Goal: Information Seeking & Learning: Learn about a topic

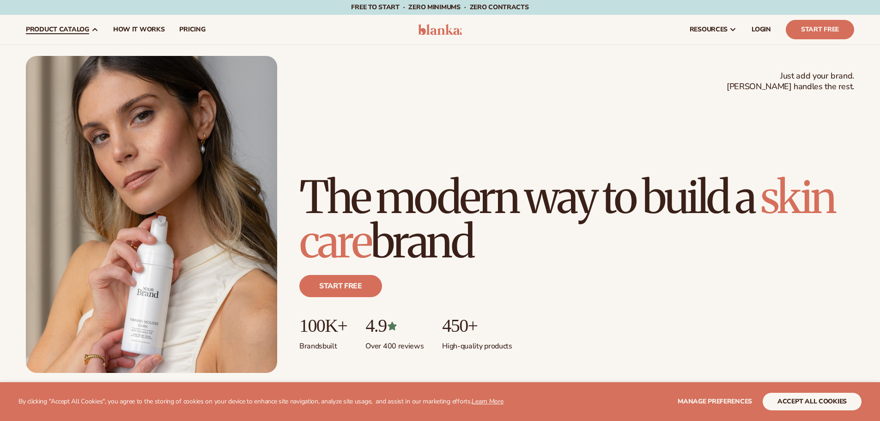
click at [64, 28] on span "product catalog" at bounding box center [57, 29] width 63 height 7
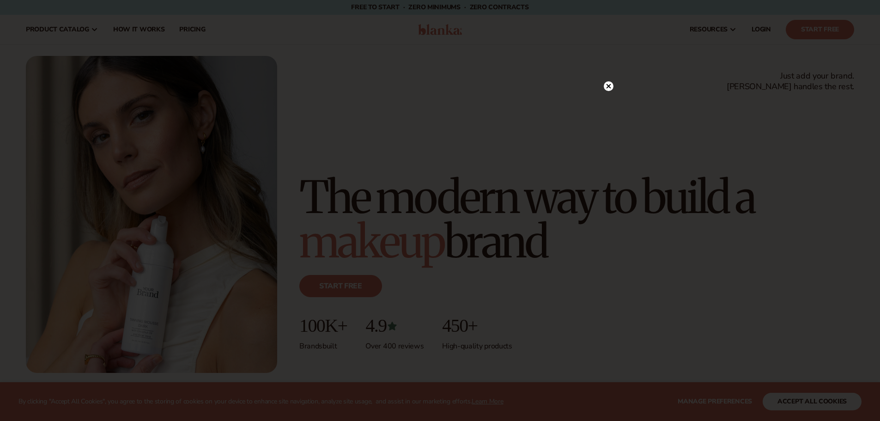
click at [88, 30] on div at bounding box center [440, 210] width 880 height 421
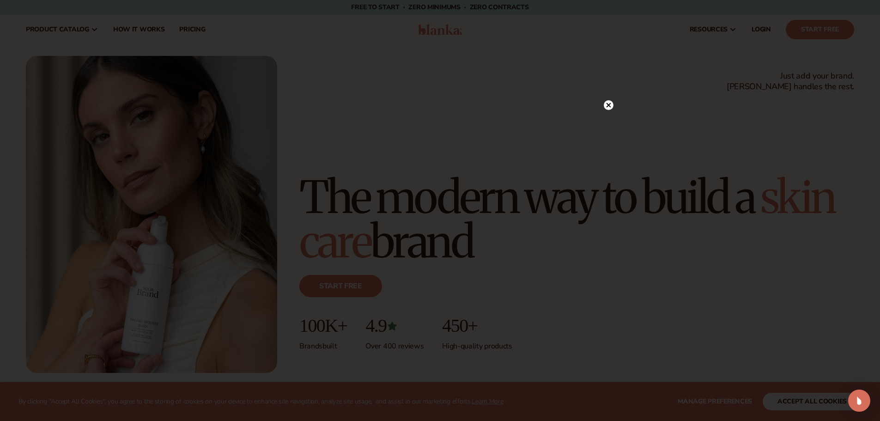
click at [607, 102] on circle at bounding box center [609, 105] width 10 height 10
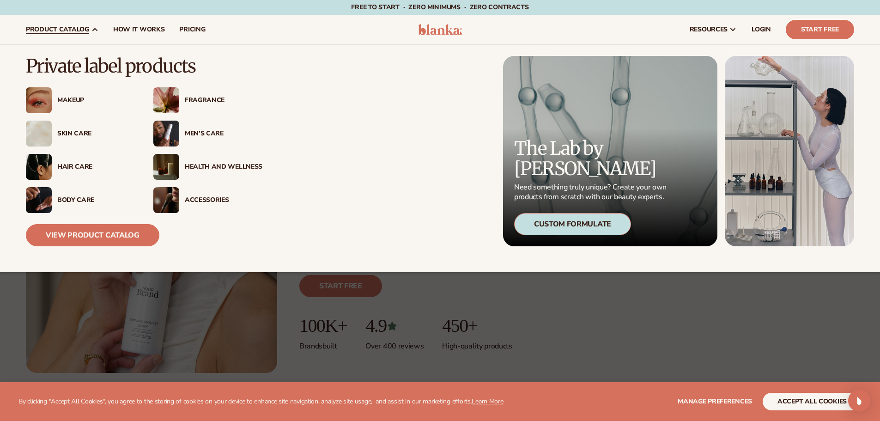
click at [91, 26] on icon at bounding box center [94, 29] width 7 height 7
click at [70, 95] on div "Makeup" at bounding box center [80, 100] width 109 height 26
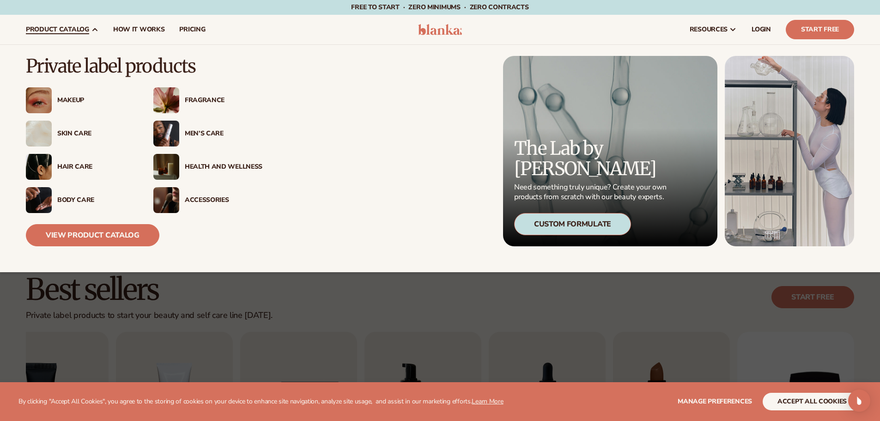
click at [67, 98] on div "Makeup" at bounding box center [96, 101] width 78 height 8
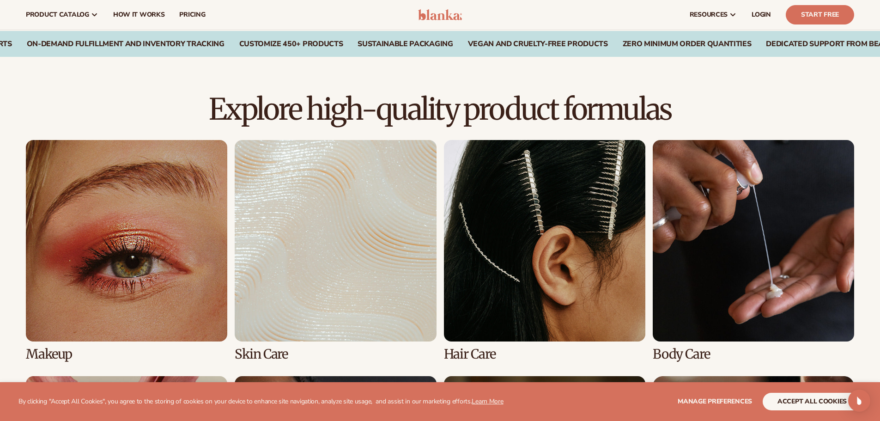
scroll to position [555, 0]
click at [124, 237] on link "1 / 8" at bounding box center [127, 251] width 202 height 221
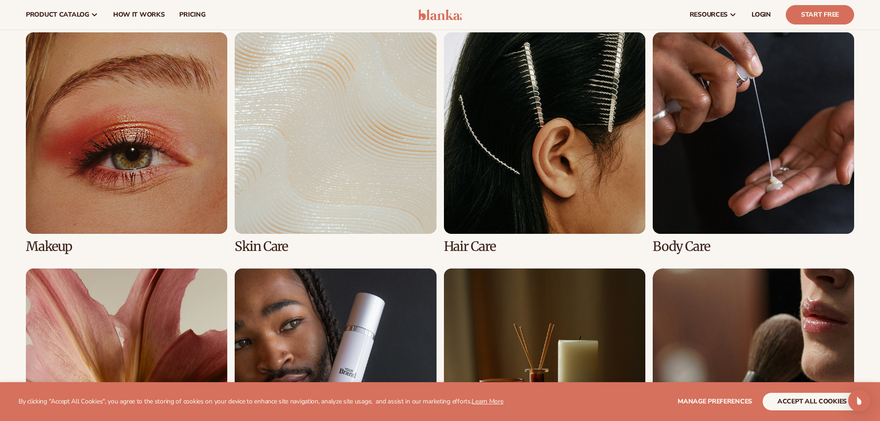
scroll to position [676, 0]
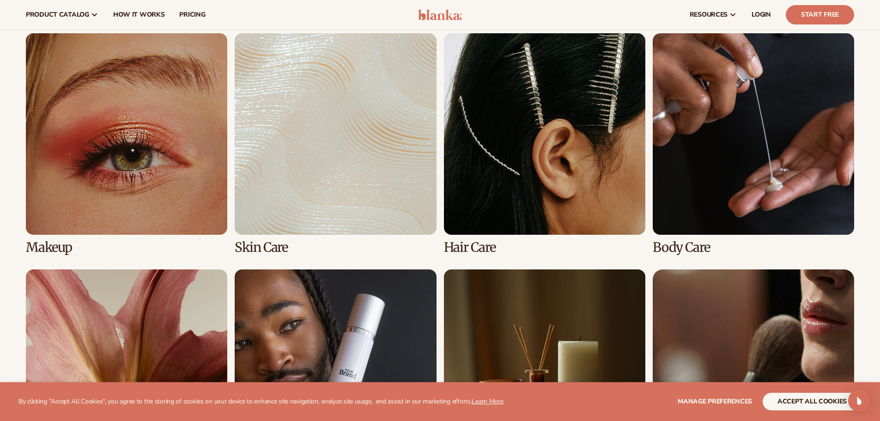
click at [352, 213] on link "2 / 8" at bounding box center [336, 143] width 202 height 221
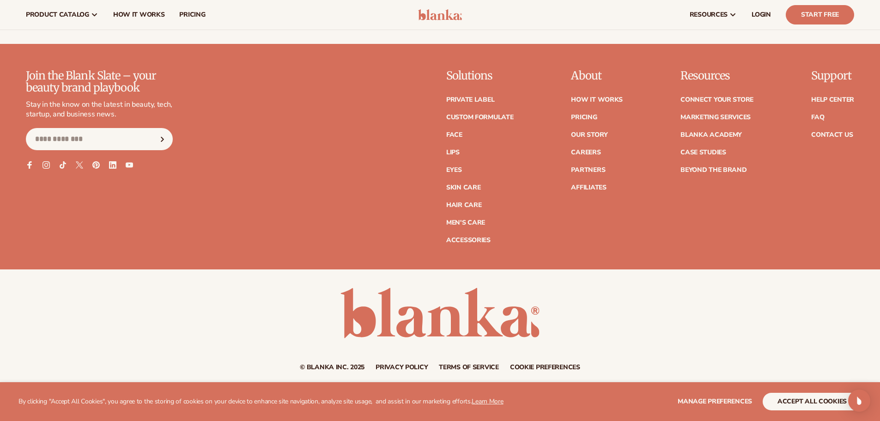
scroll to position [1821, 0]
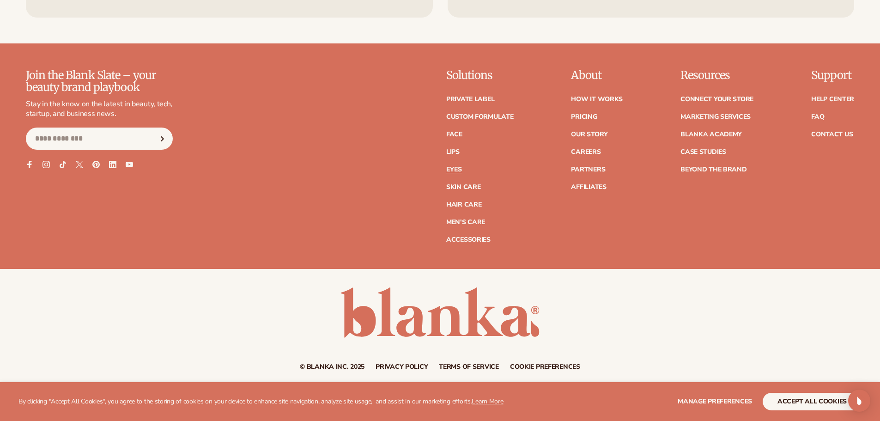
click at [460, 168] on link "Eyes" at bounding box center [454, 169] width 16 height 6
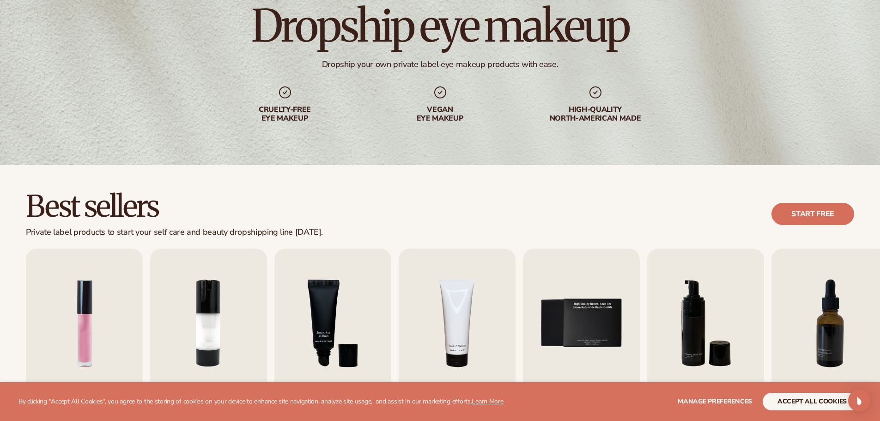
scroll to position [87, 0]
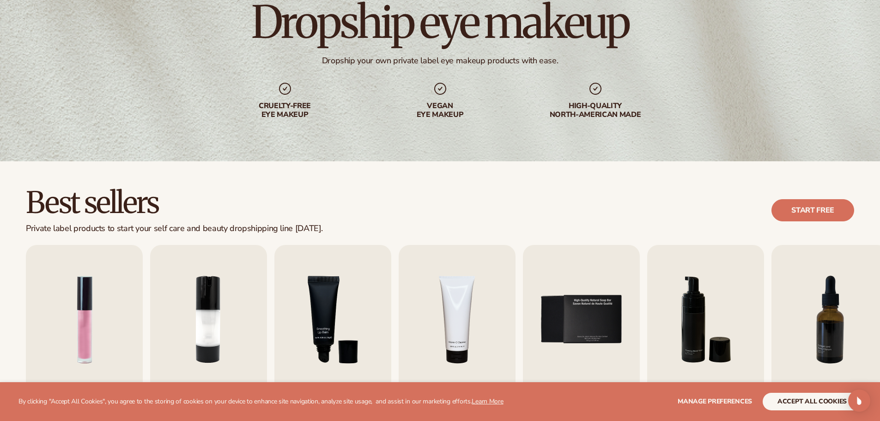
click at [447, 106] on div "Vegan eye makeup" at bounding box center [440, 111] width 118 height 18
click at [440, 89] on icon at bounding box center [440, 89] width 12 height 12
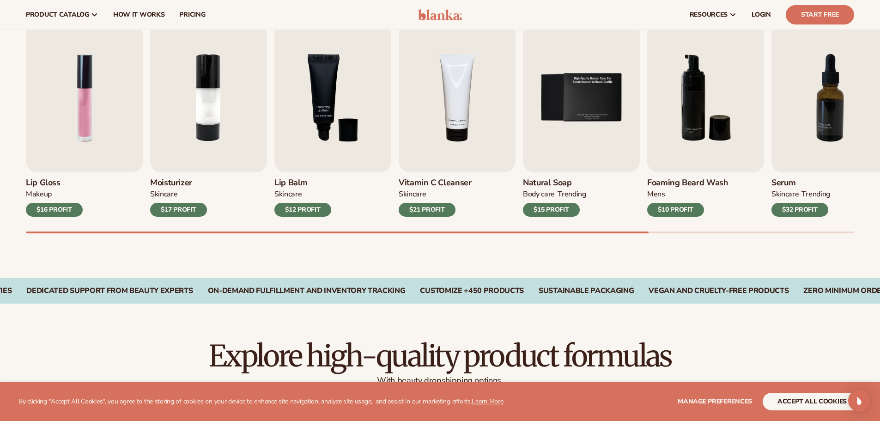
scroll to position [307, 0]
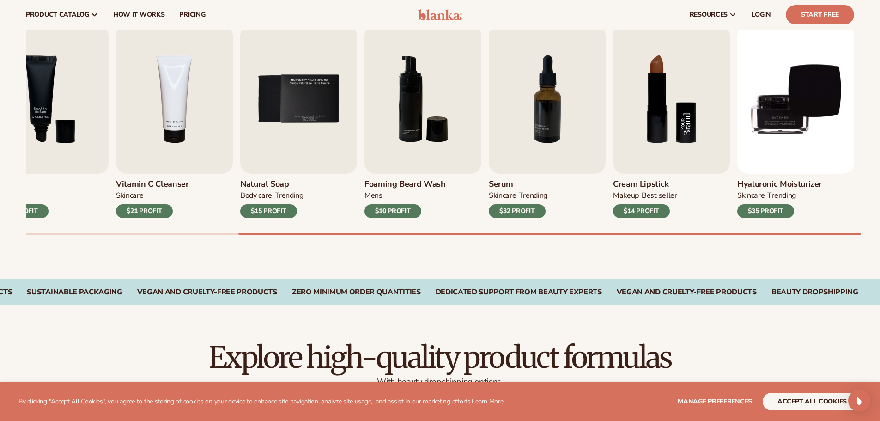
click at [698, 128] on img "8 / 9" at bounding box center [671, 98] width 117 height 149
click at [292, 150] on img "5 / 9" at bounding box center [298, 98] width 117 height 149
click at [293, 165] on img "5 / 9" at bounding box center [298, 98] width 117 height 149
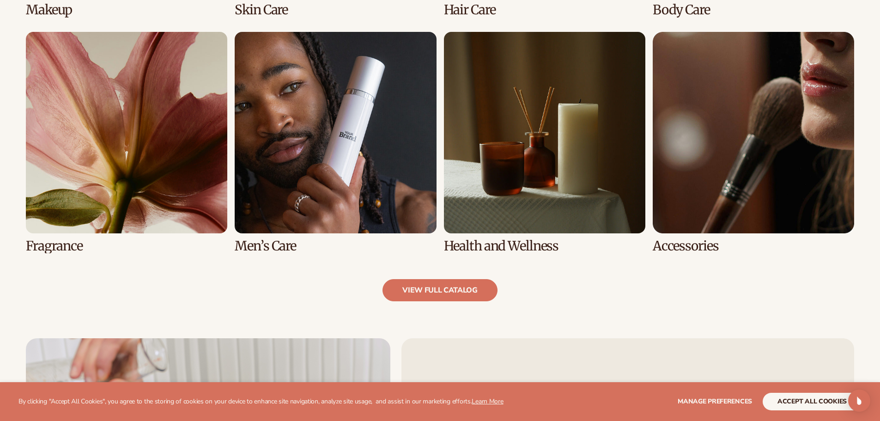
scroll to position [914, 0]
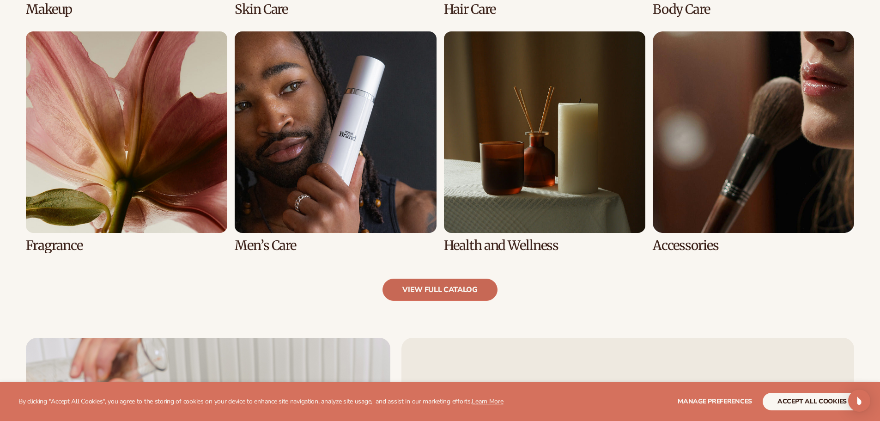
click at [433, 293] on link "view full catalog" at bounding box center [440, 290] width 115 height 22
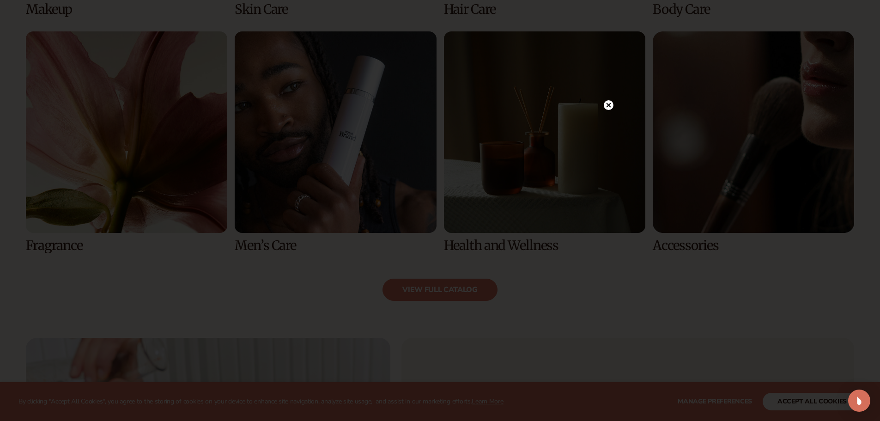
click at [608, 100] on div at bounding box center [609, 105] width 10 height 16
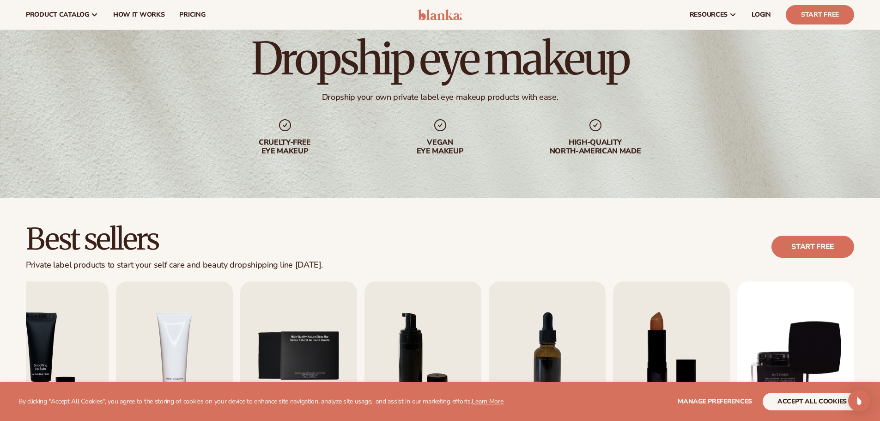
scroll to position [0, 0]
